Goal: Task Accomplishment & Management: Complete application form

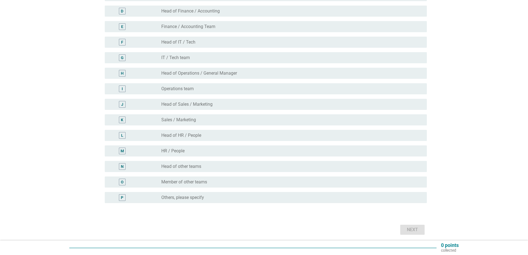
scroll to position [111, 0]
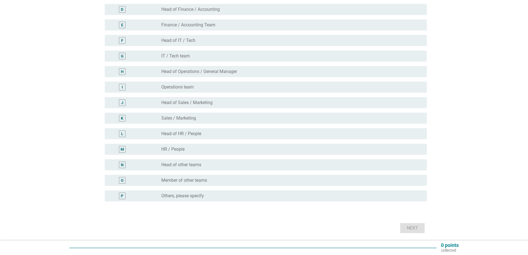
click at [186, 117] on label "Sales / Marketing" at bounding box center [178, 118] width 35 height 6
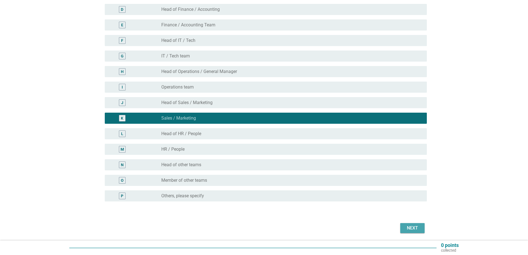
click at [410, 225] on div "Next" at bounding box center [412, 227] width 16 height 7
click at [410, 225] on div "Next" at bounding box center [263, 227] width 325 height 13
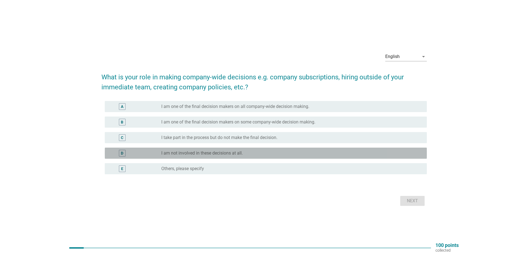
click at [214, 152] on label "I am not involved in these decisions at all." at bounding box center [201, 153] width 81 height 6
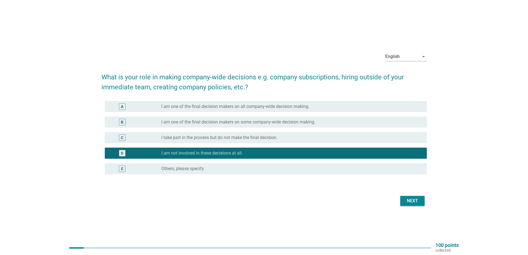
click at [412, 200] on div "Next" at bounding box center [412, 200] width 16 height 7
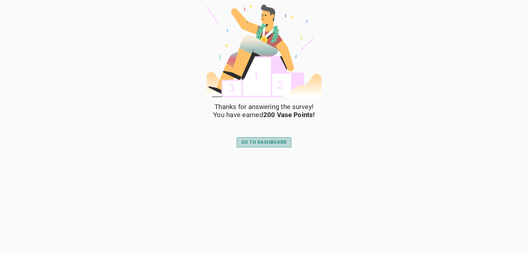
click at [259, 141] on div "GO TO DASHBOARD" at bounding box center [263, 142] width 45 height 7
